Goal: Navigation & Orientation: Understand site structure

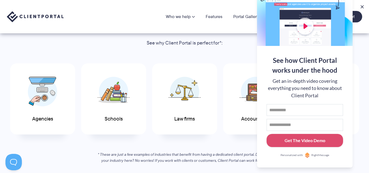
click at [119, 135] on div "Agencies Schools Law firms Accountants Coaches" at bounding box center [184, 98] width 361 height 77
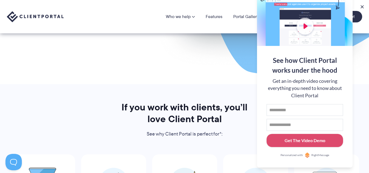
scroll to position [137, 0]
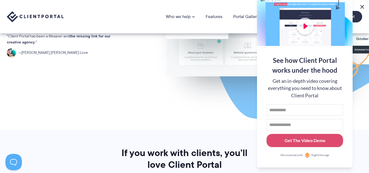
click at [361, 6] on button at bounding box center [362, 7] width 7 height 7
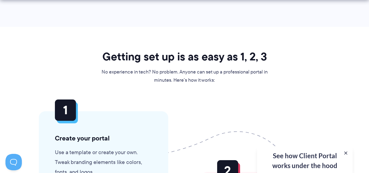
scroll to position [1275, 0]
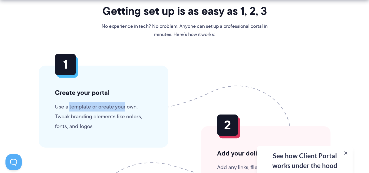
drag, startPoint x: 70, startPoint y: 107, endPoint x: 124, endPoint y: 108, distance: 54.1
click at [124, 108] on p "Use a template or create your own. Tweak branding elements like colors, fonts, …" at bounding box center [103, 116] width 97 height 29
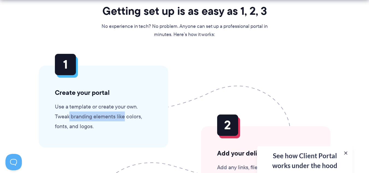
drag, startPoint x: 70, startPoint y: 116, endPoint x: 124, endPoint y: 114, distance: 53.8
click at [124, 114] on p "Use a template or create your own. Tweak branding elements like colors, fonts, …" at bounding box center [103, 116] width 97 height 29
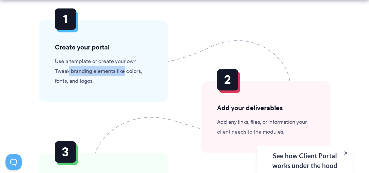
scroll to position [1366, 0]
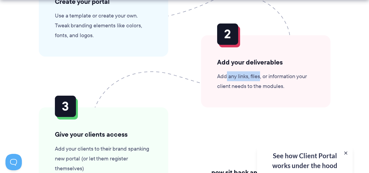
drag, startPoint x: 227, startPoint y: 76, endPoint x: 260, endPoint y: 78, distance: 33.1
click at [260, 78] on p "Add any links, files, or information your client needs to the modules." at bounding box center [265, 81] width 97 height 20
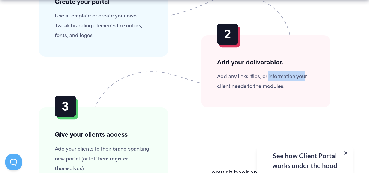
drag, startPoint x: 268, startPoint y: 77, endPoint x: 304, endPoint y: 77, distance: 36.1
click at [304, 77] on p "Add any links, files, or information your client needs to the modules." at bounding box center [265, 81] width 97 height 20
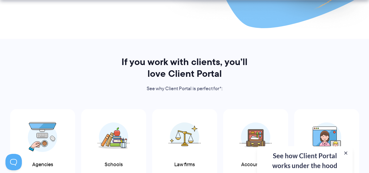
scroll to position [319, 0]
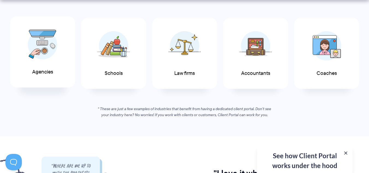
click at [41, 53] on img at bounding box center [42, 44] width 29 height 30
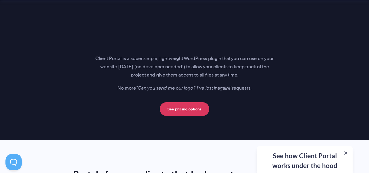
scroll to position [1002, 0]
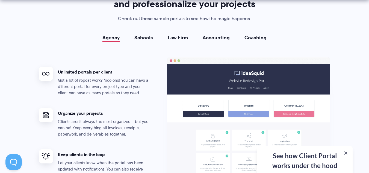
click at [144, 35] on link "Schools" at bounding box center [143, 37] width 19 height 5
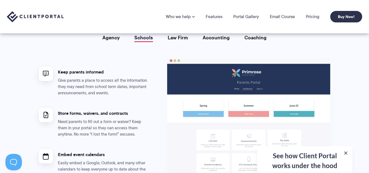
click at [178, 39] on link "Law Firm" at bounding box center [178, 37] width 20 height 5
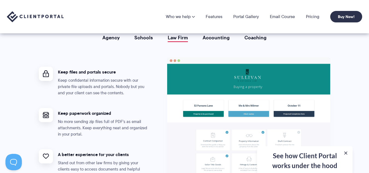
click at [211, 39] on link "Accounting" at bounding box center [216, 37] width 27 height 5
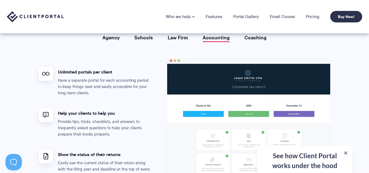
click at [257, 38] on link "Coaching" at bounding box center [255, 37] width 22 height 5
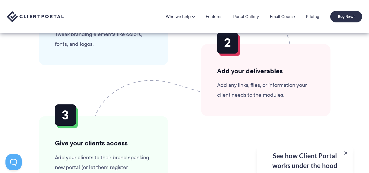
scroll to position [1229, 0]
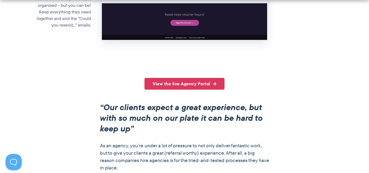
scroll to position [410, 0]
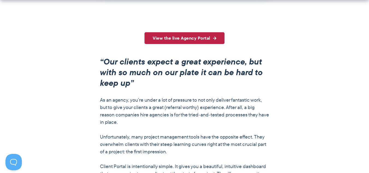
click at [186, 42] on link "View the live Agency Portal" at bounding box center [184, 38] width 80 height 12
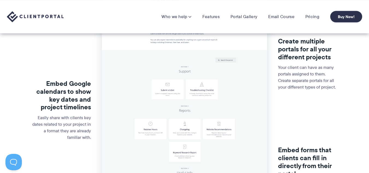
scroll to position [0, 0]
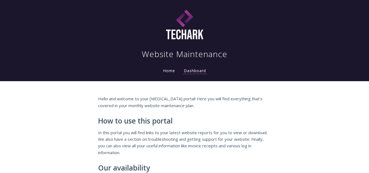
scroll to position [214, 0]
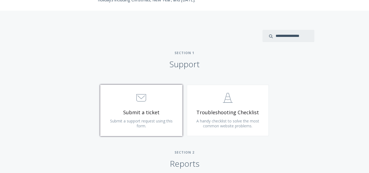
click at [143, 99] on icon ".st0{fill:none;stroke:#000000;stroke-width:2;stroke-miterlimit:10;} 3. Communic…" at bounding box center [141, 98] width 10 height 10
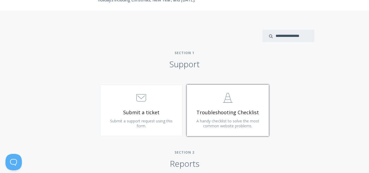
click at [224, 107] on link ".st0{fill:none;stroke:#000000;stroke-width:2;stroke-miterlimit:10;} Untitled-24…" at bounding box center [228, 110] width 82 height 51
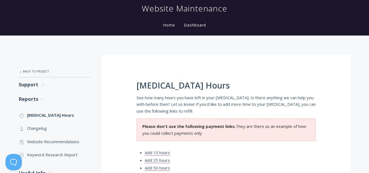
scroll to position [91, 0]
